Goal: Information Seeking & Learning: Learn about a topic

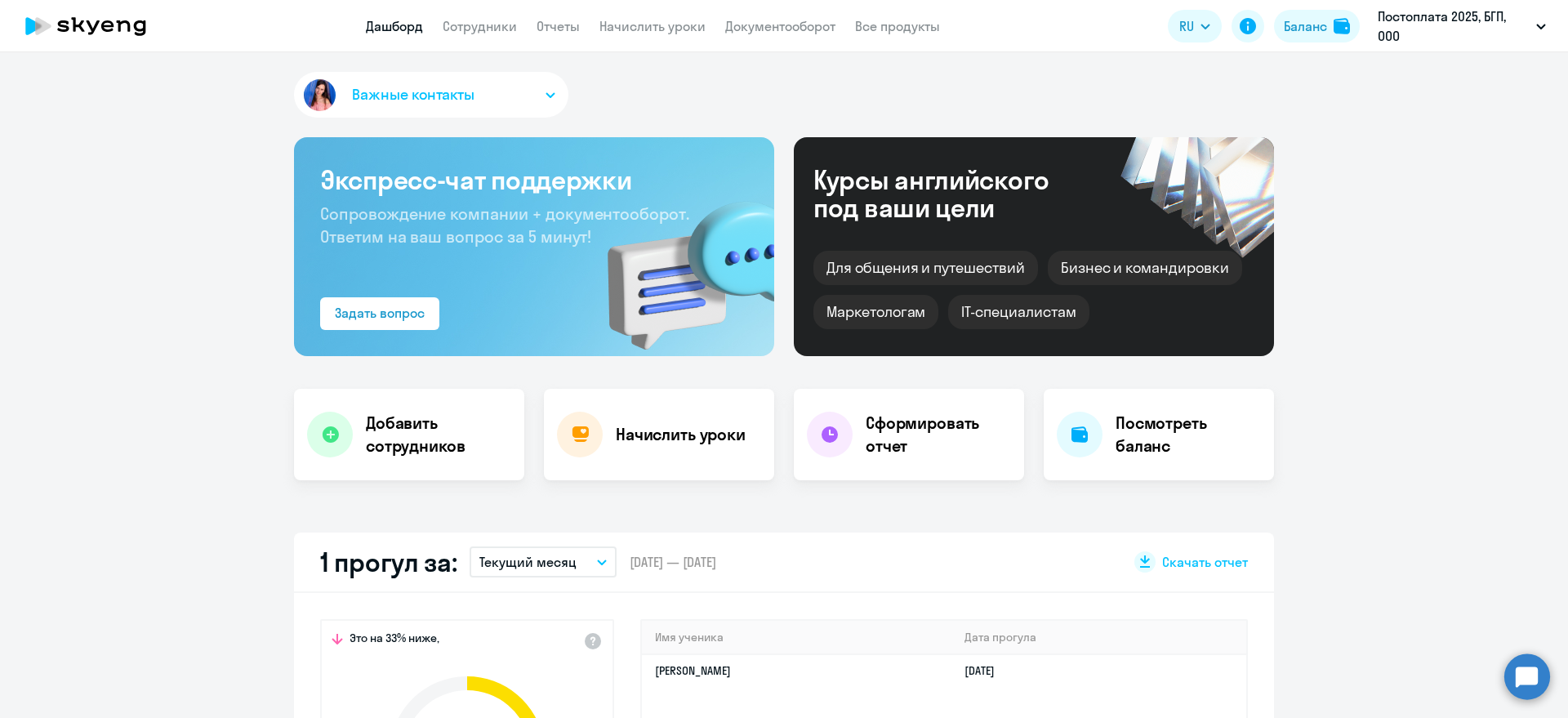
select select "30"
click at [129, 510] on div "Важные контакты Экспресс-чат поддержки Сопровождение компании + документооборот…" at bounding box center [784, 385] width 1568 height 665
click at [451, 25] on link "Сотрудники" at bounding box center [480, 25] width 74 height 17
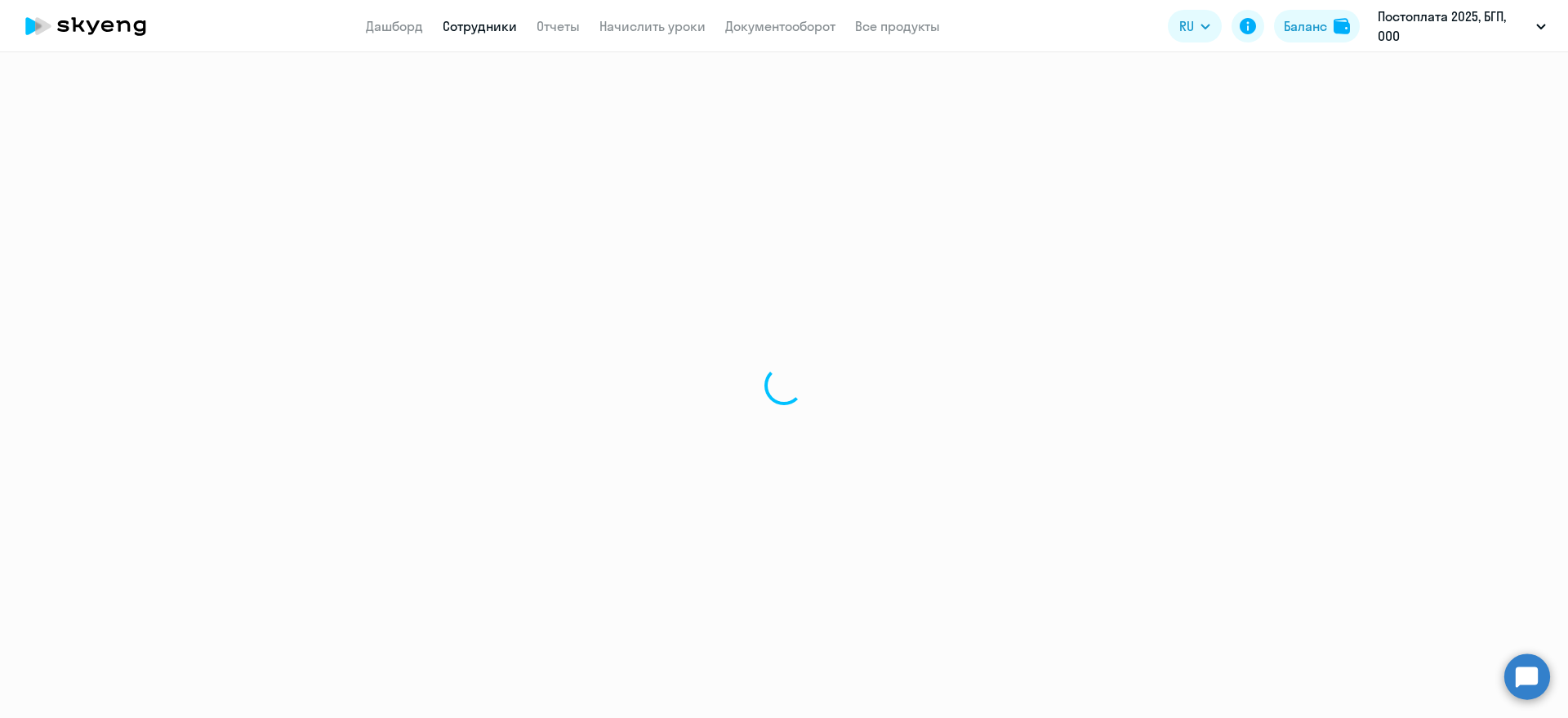
click at [451, 25] on link "Сотрудники" at bounding box center [480, 25] width 74 height 17
click at [377, 201] on div at bounding box center [784, 385] width 1568 height 665
click at [473, 28] on link "Сотрудники" at bounding box center [480, 25] width 74 height 17
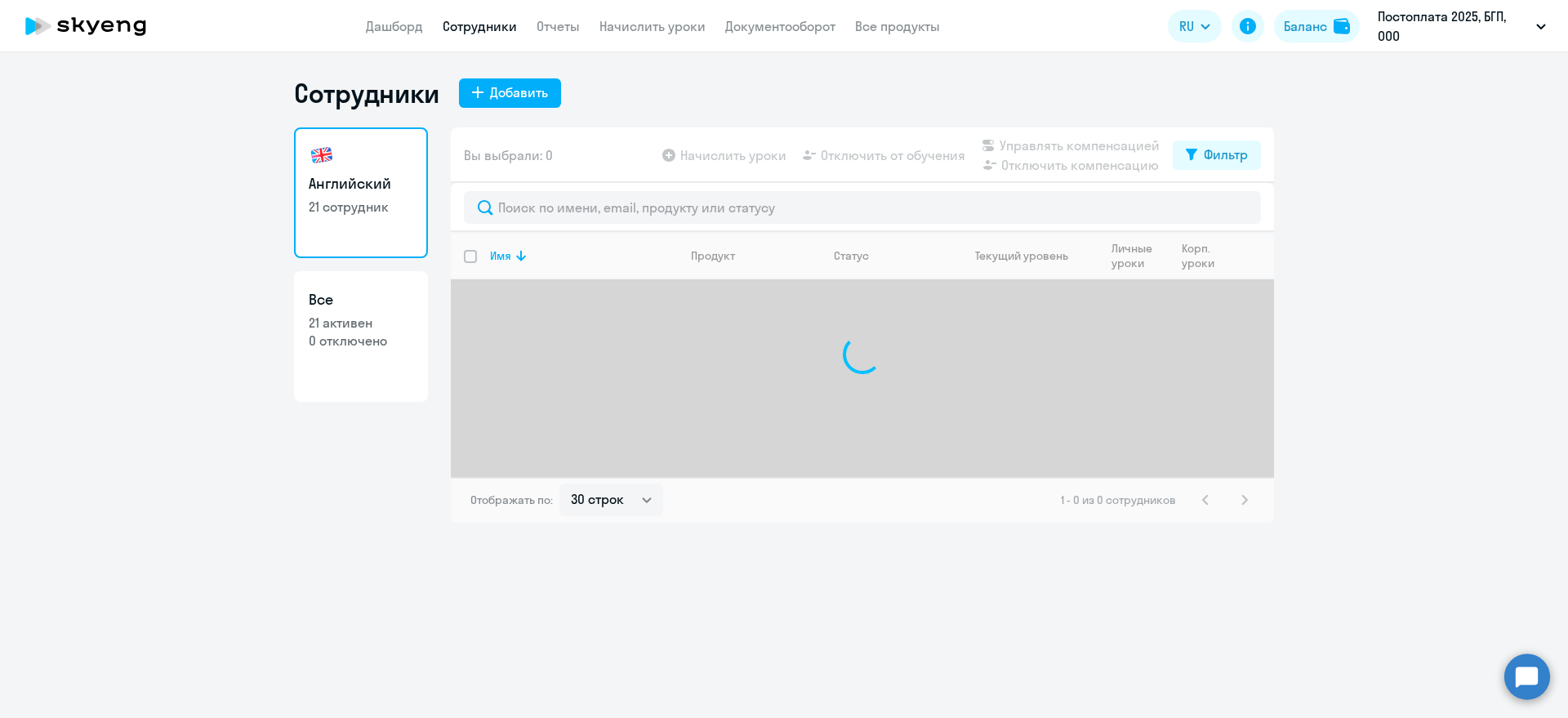
select select "30"
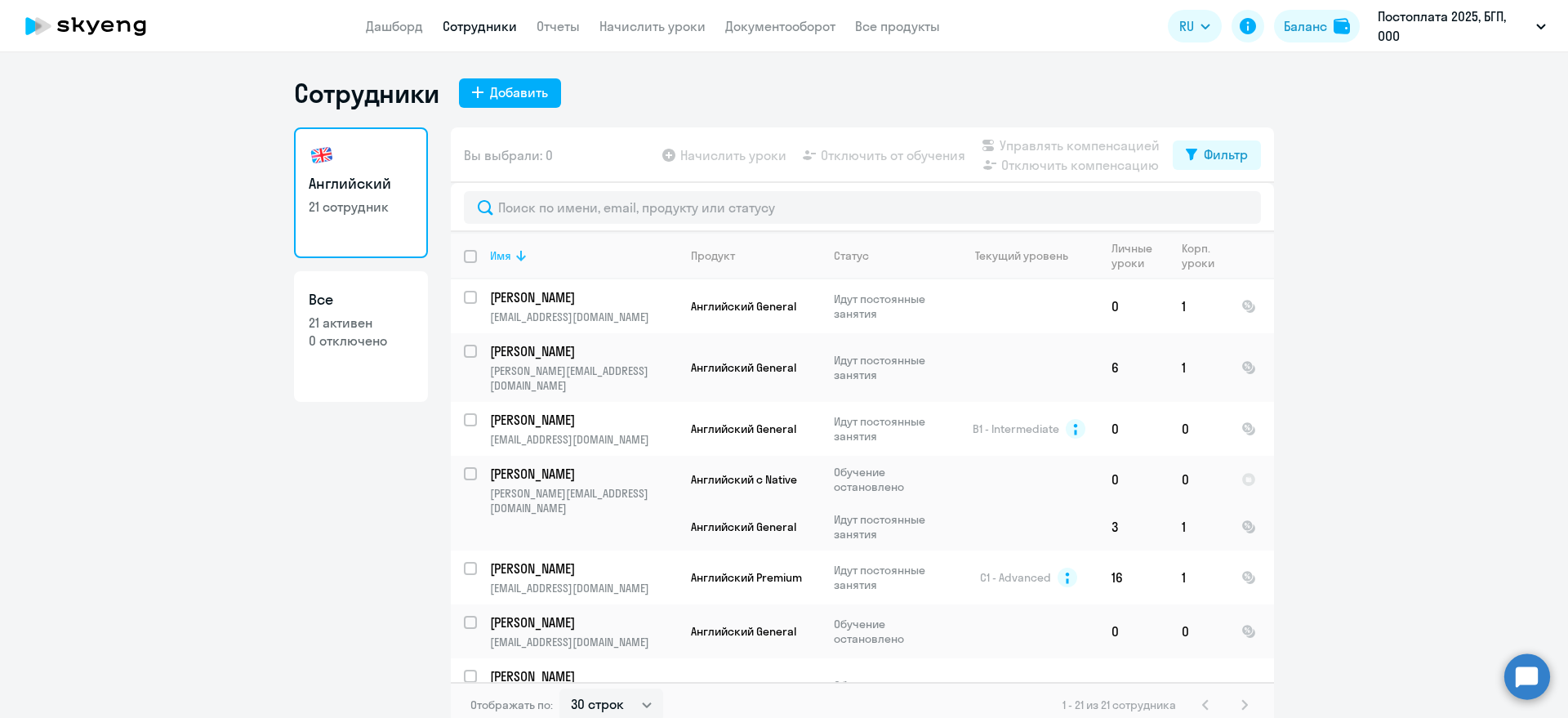
drag, startPoint x: 509, startPoint y: 243, endPoint x: 511, endPoint y: 258, distance: 15.1
click at [513, 248] on th "Имя" at bounding box center [577, 255] width 200 height 48
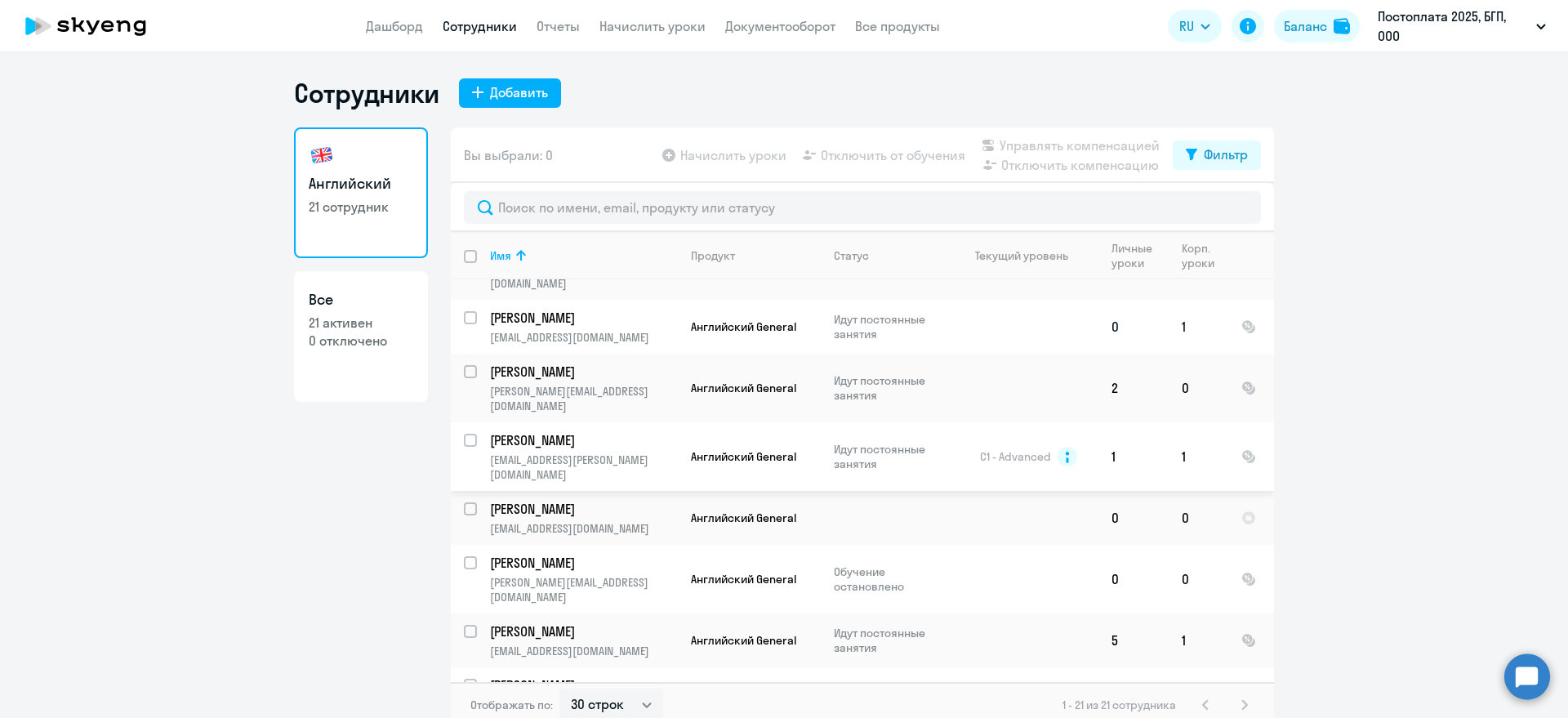
scroll to position [204, 0]
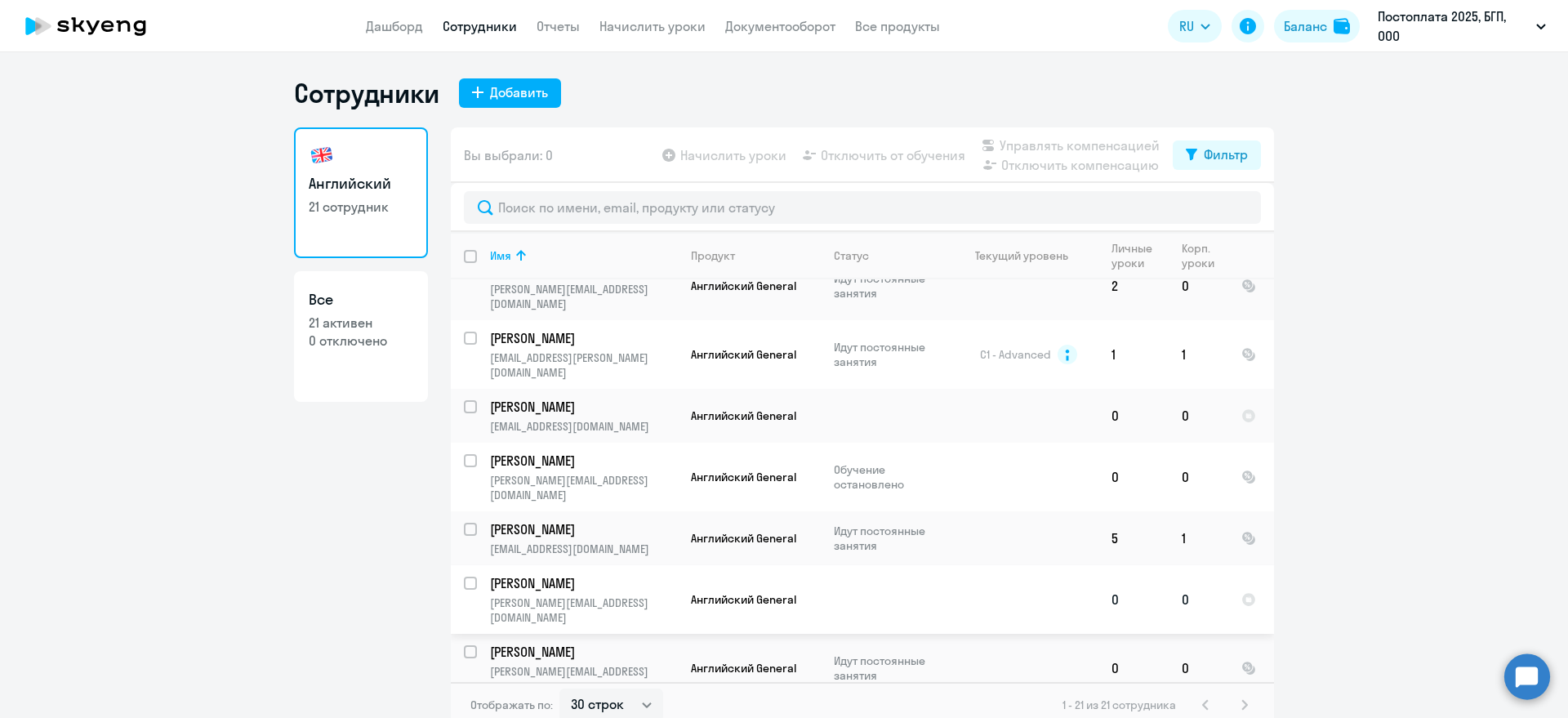
click at [556, 574] on p "[PERSON_NAME]" at bounding box center [583, 583] width 185 height 18
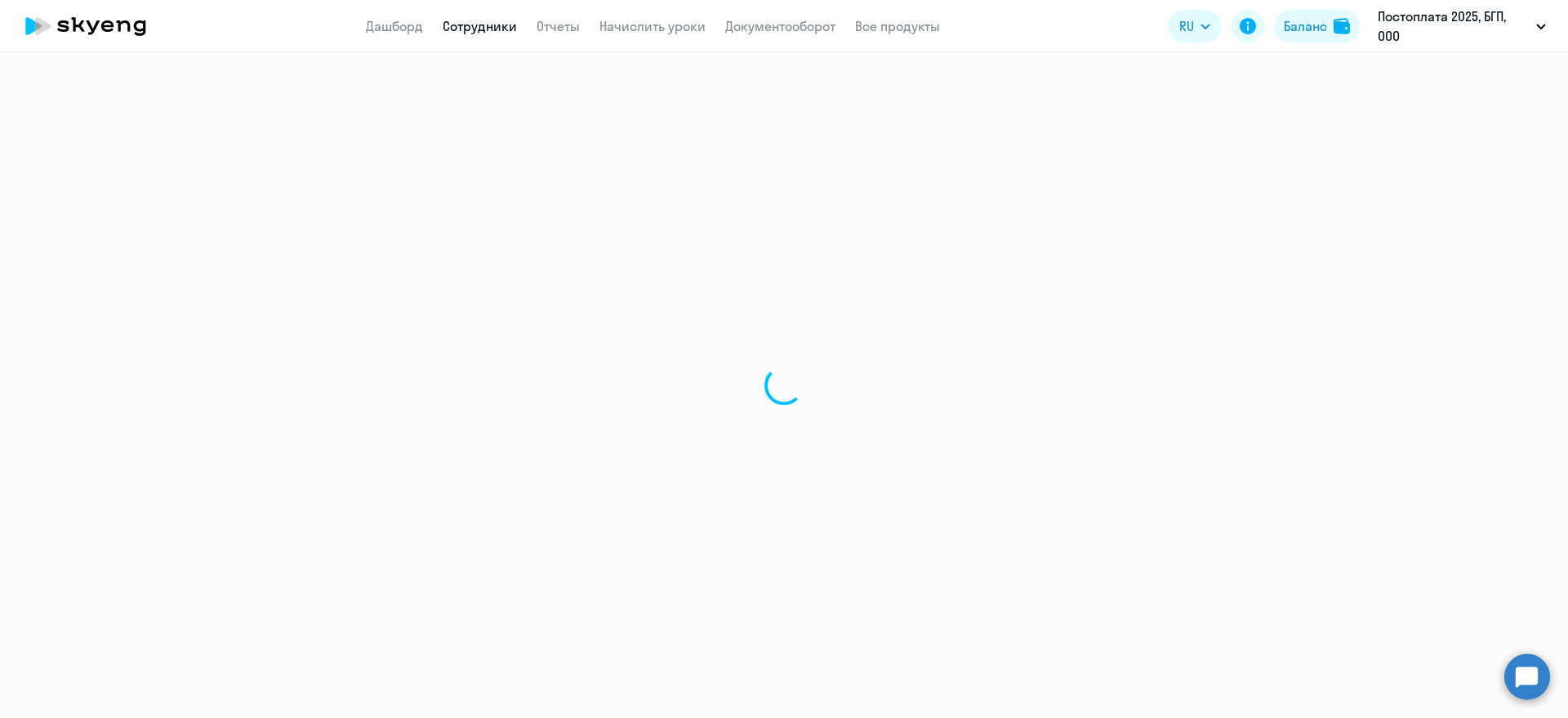
select select "english"
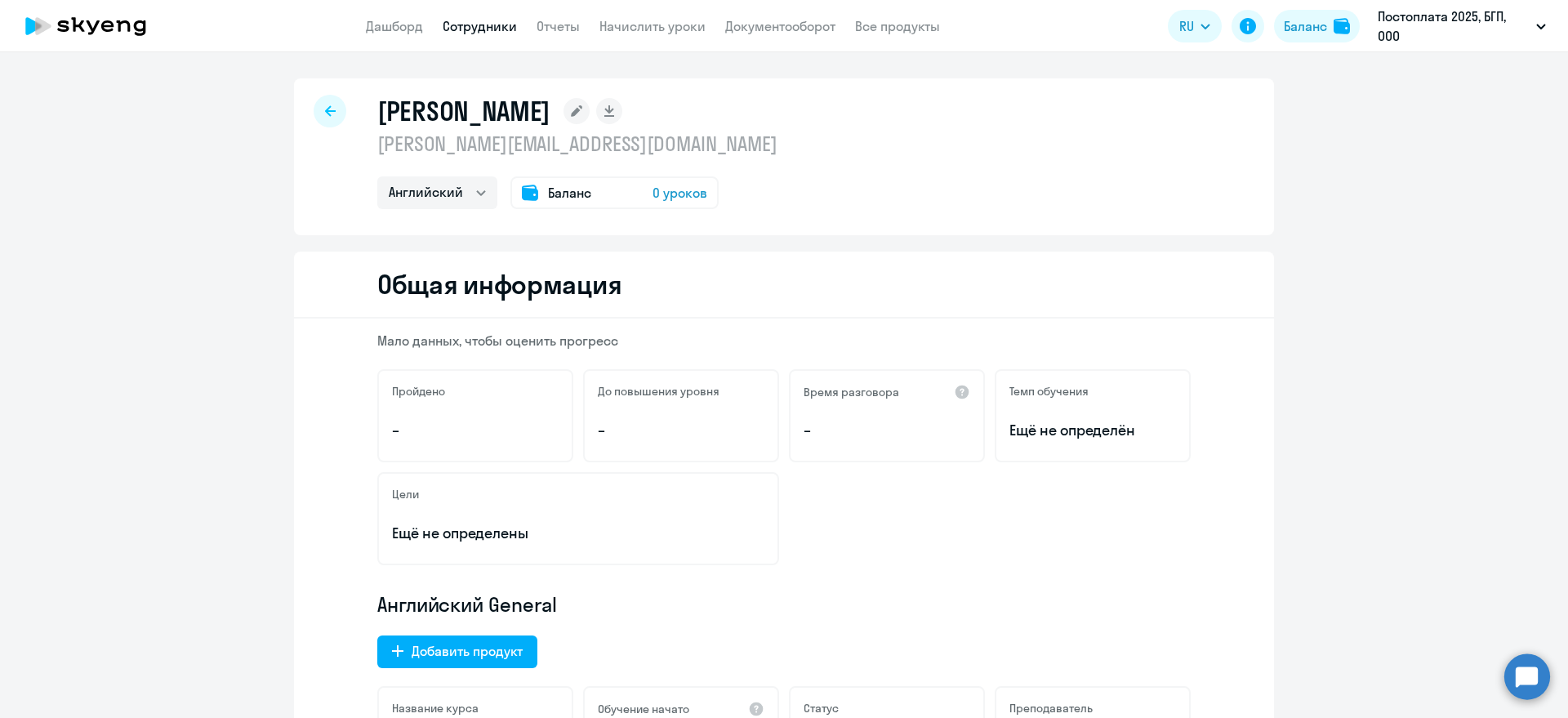
select select "30"
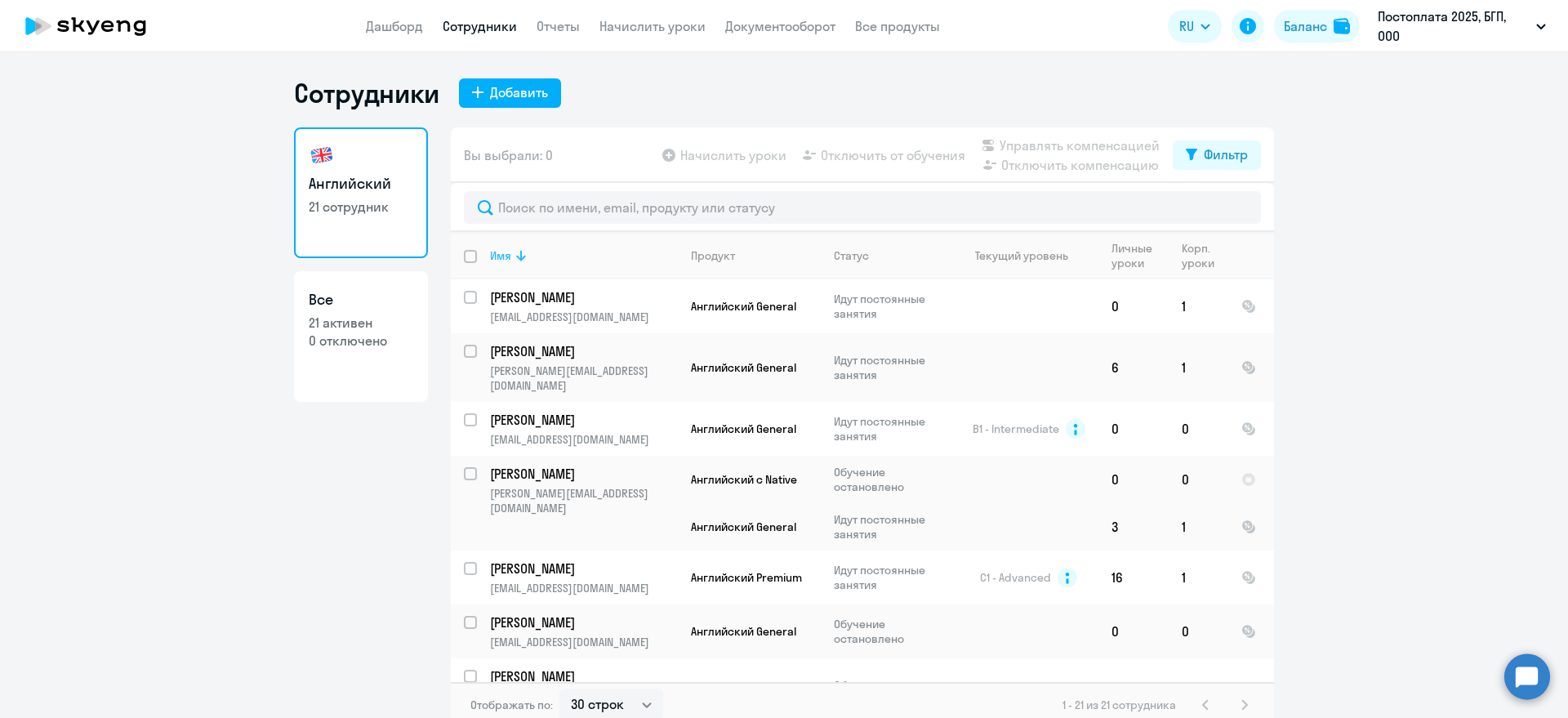
click at [511, 254] on icon at bounding box center [520, 256] width 19 height 19
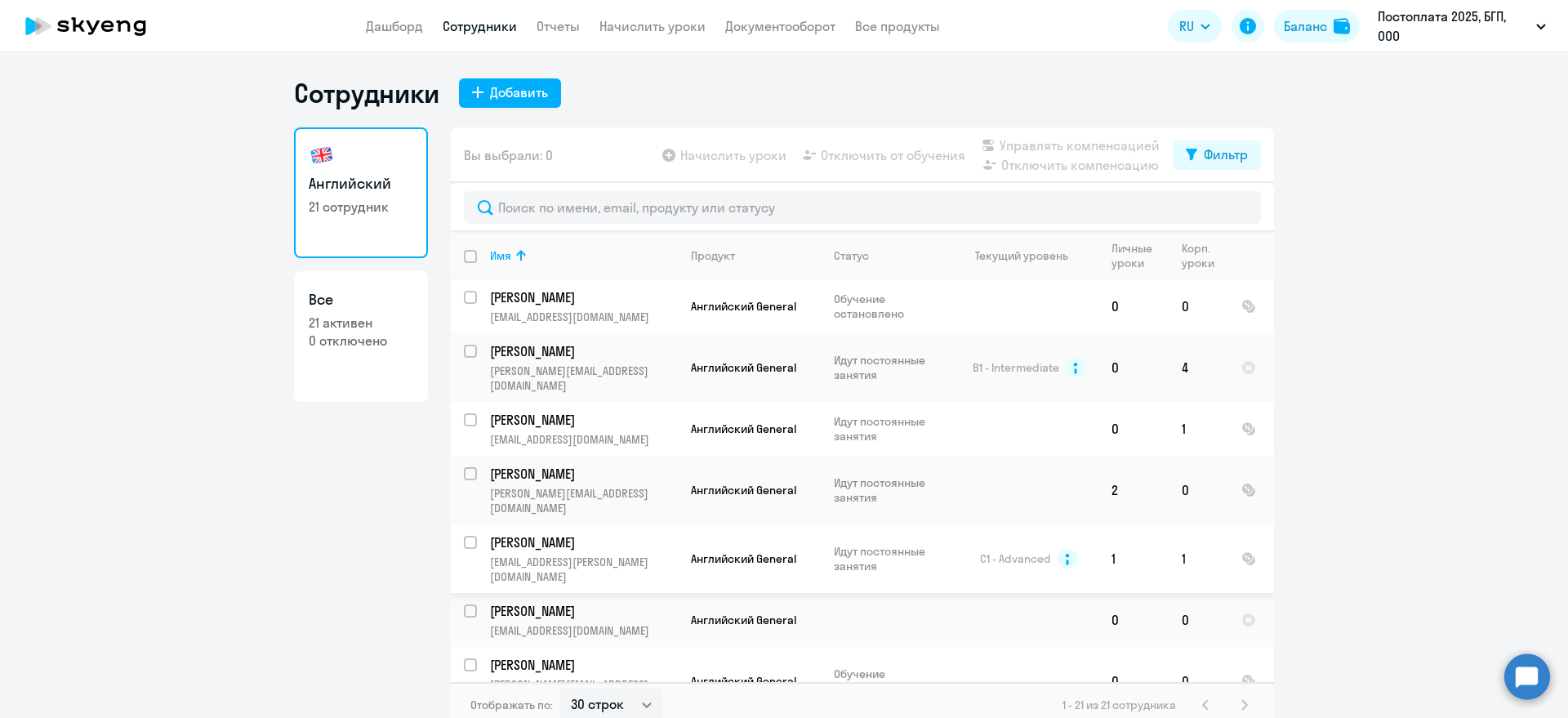
scroll to position [102, 0]
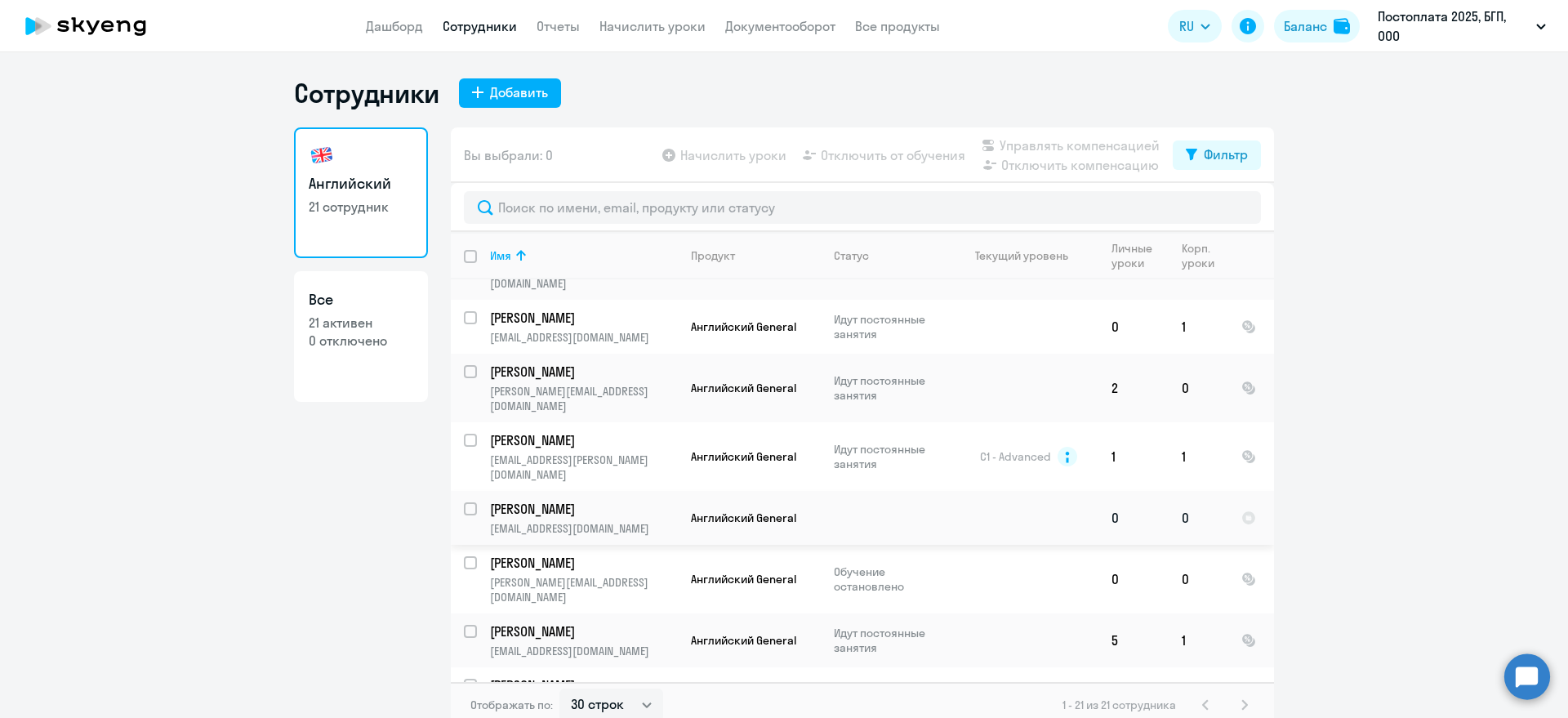
click at [537, 500] on p "[PERSON_NAME]" at bounding box center [583, 509] width 185 height 18
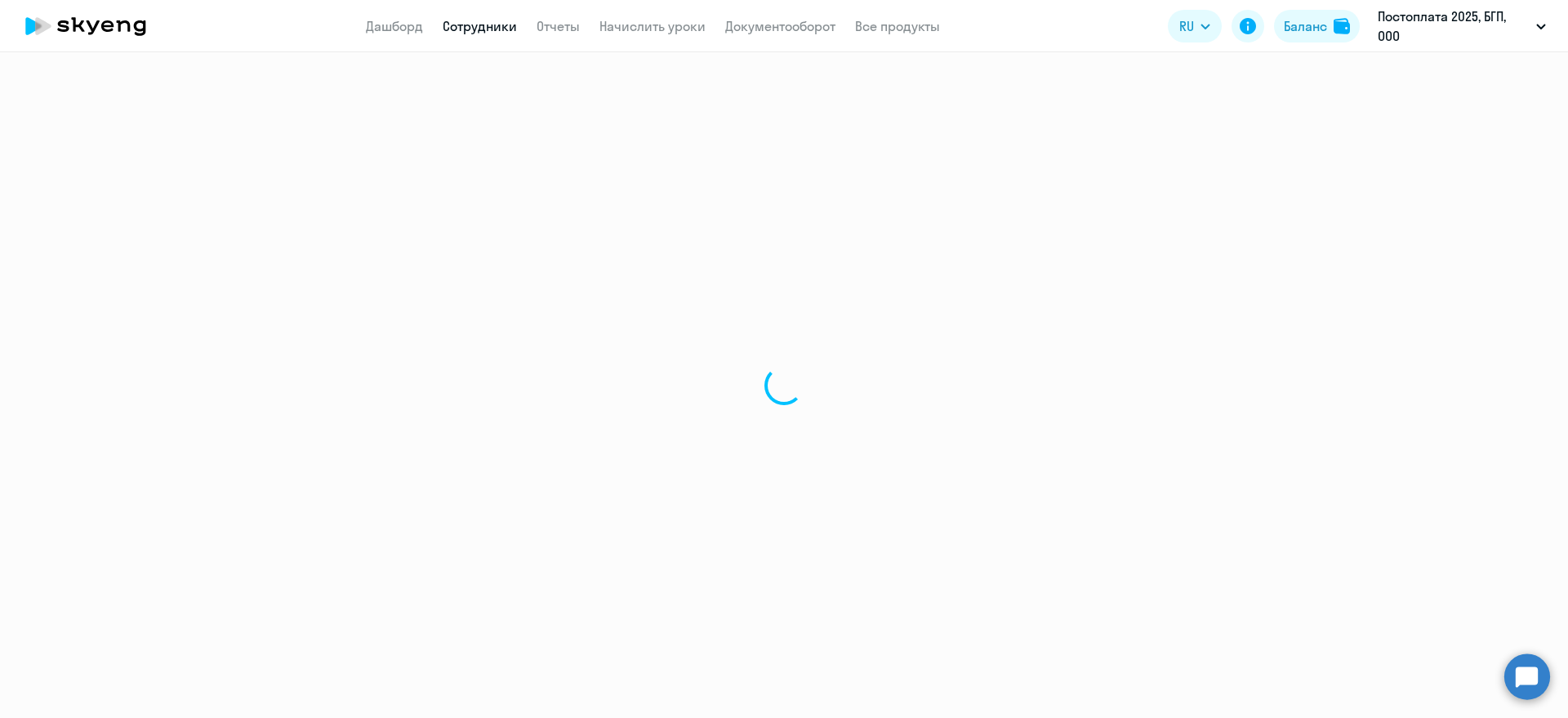
select select "english"
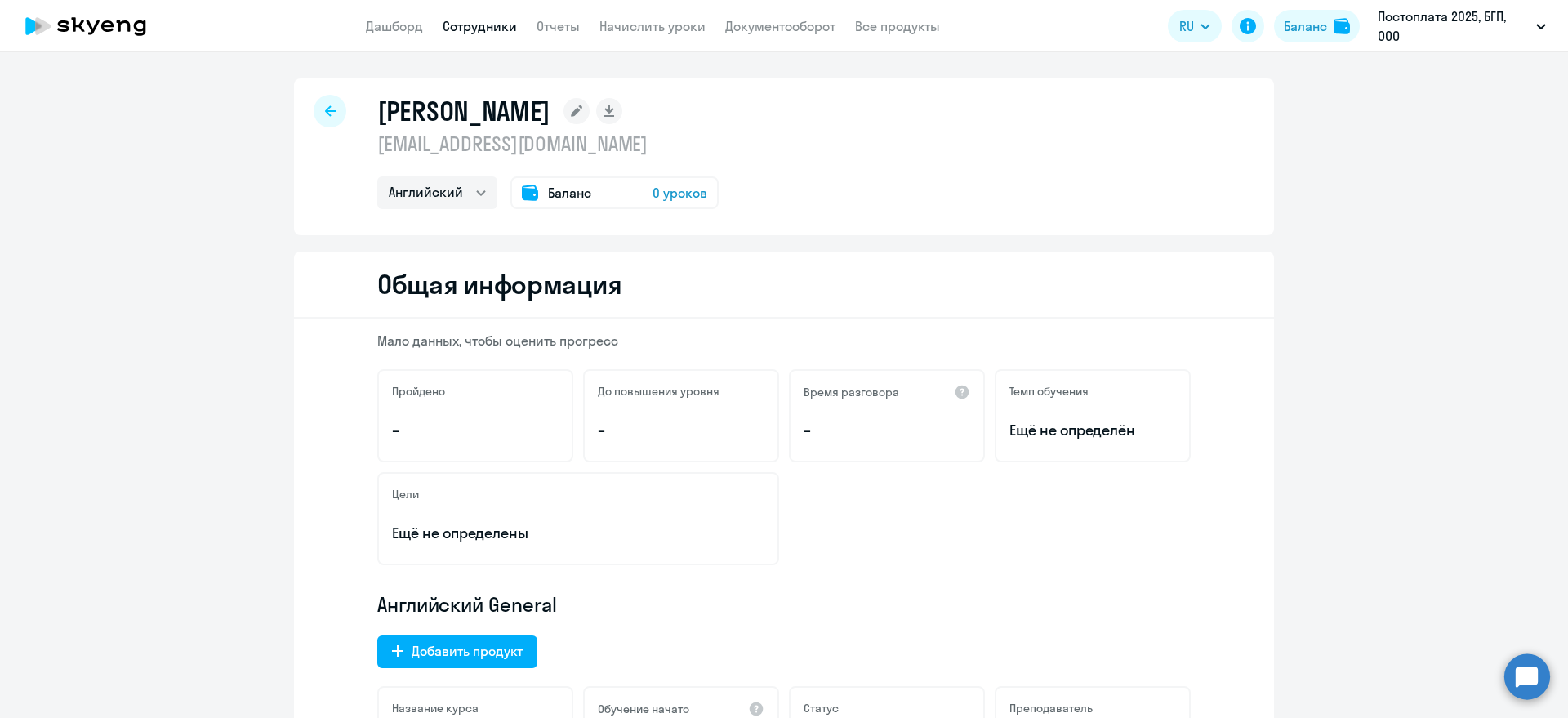
click at [325, 112] on icon at bounding box center [330, 111] width 11 height 12
select select "30"
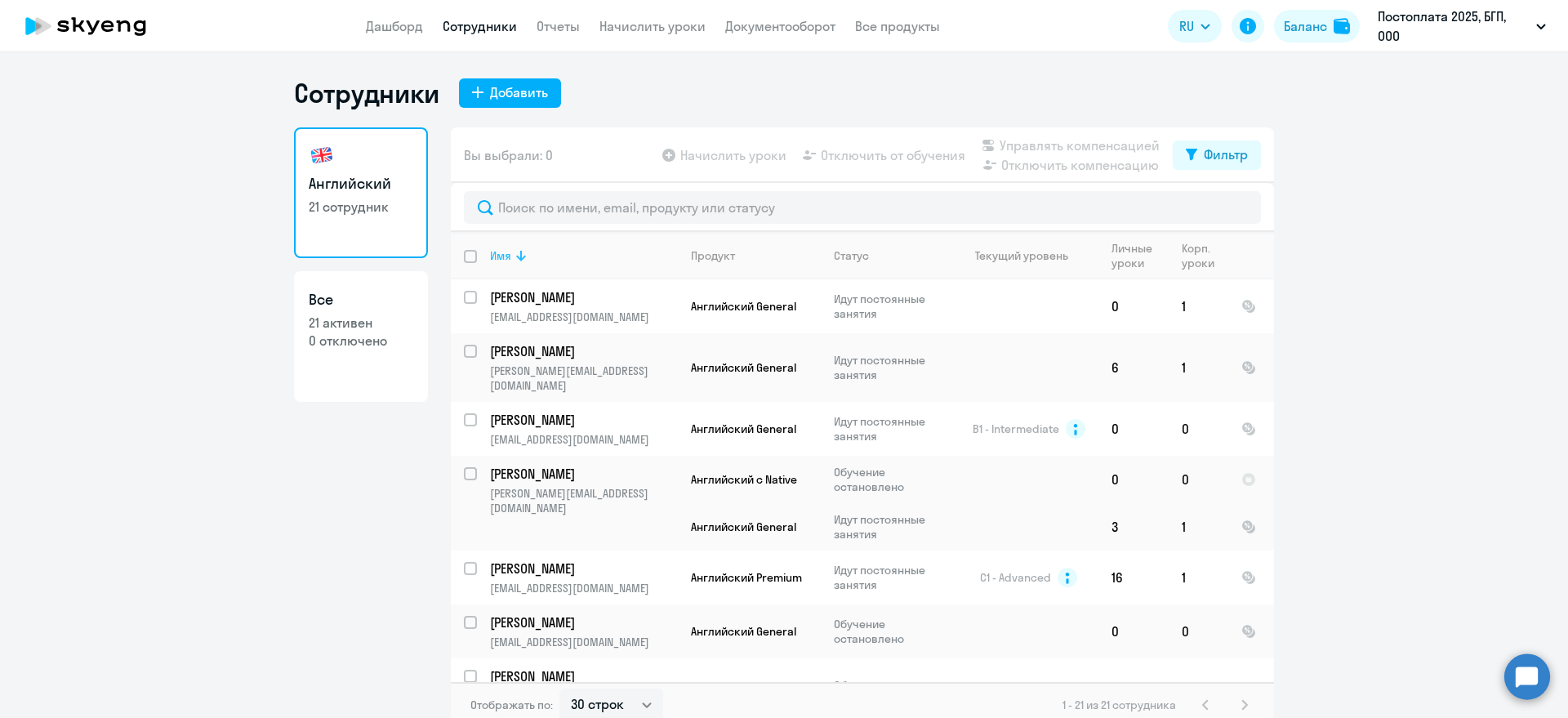
click at [501, 252] on div "Имя" at bounding box center [501, 255] width 21 height 15
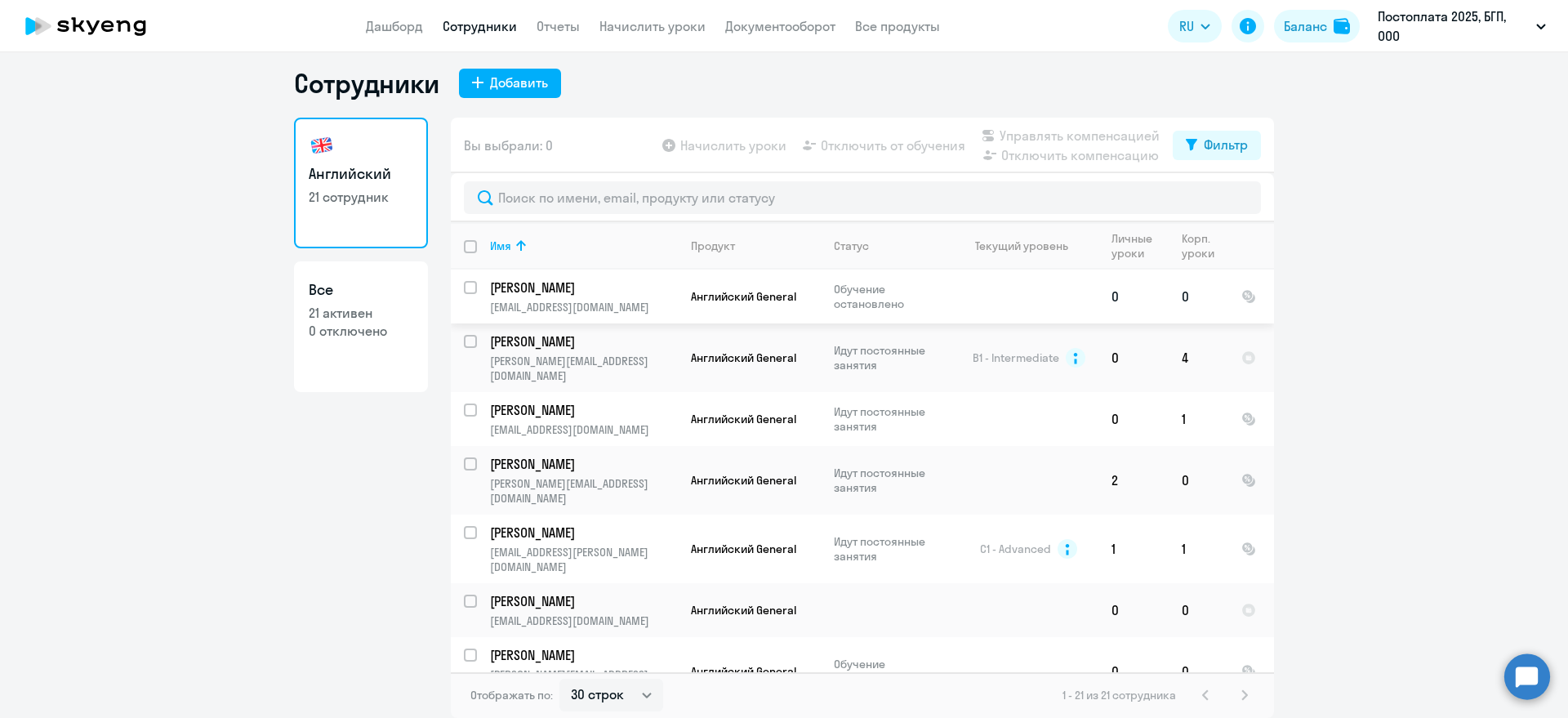
click at [637, 287] on p "[PERSON_NAME]" at bounding box center [583, 287] width 185 height 18
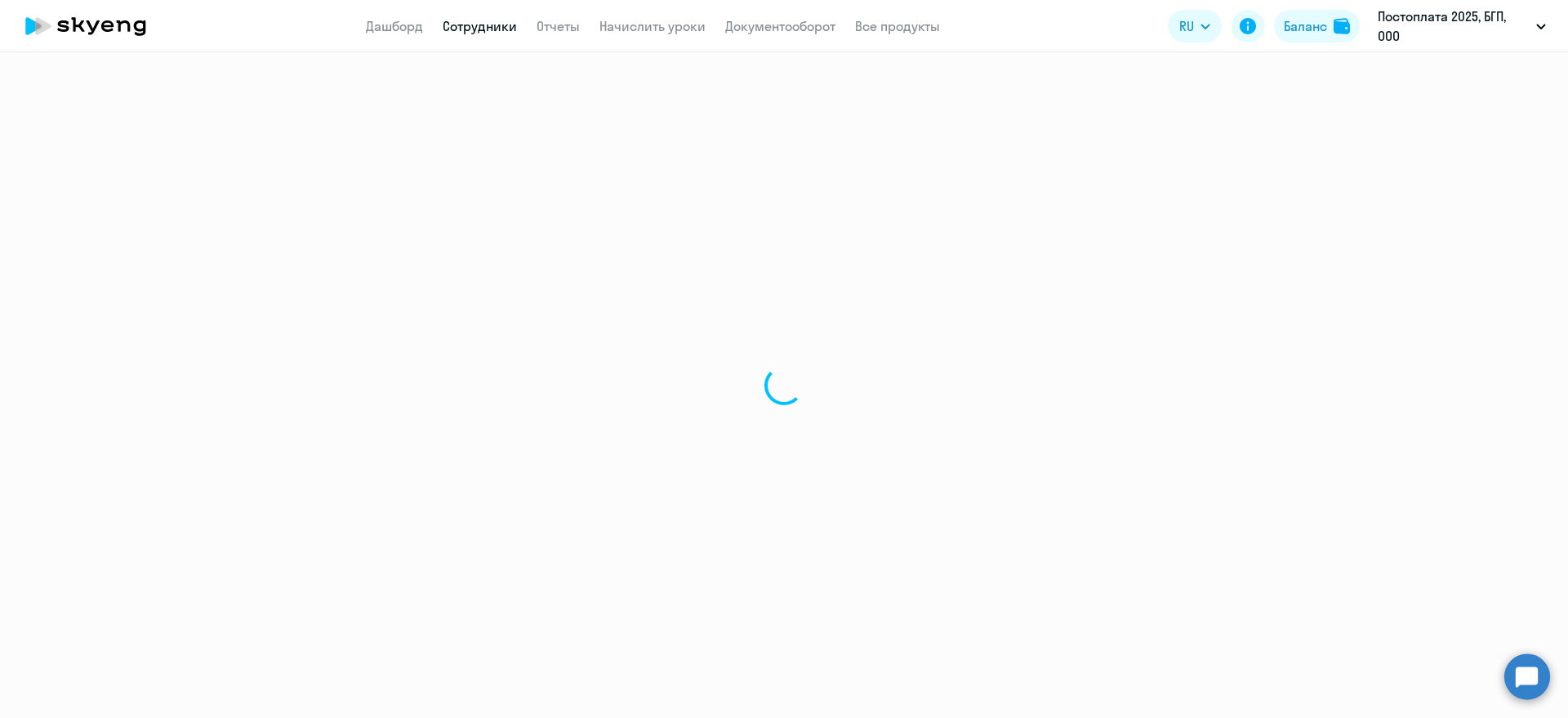
select select "english"
